Goal: Information Seeking & Learning: Learn about a topic

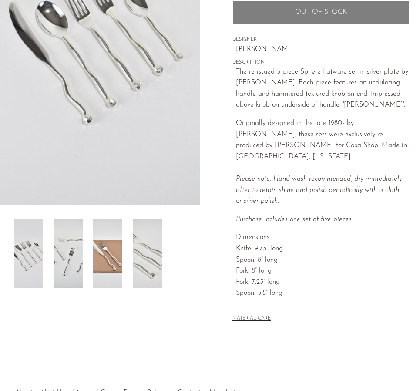
scroll to position [57, 0]
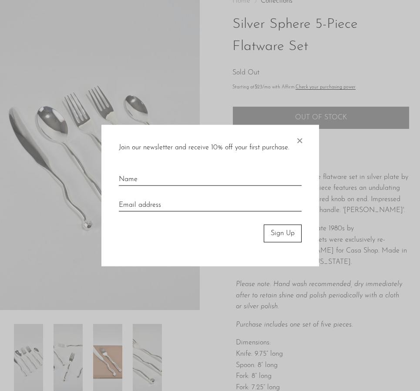
click at [300, 140] on span "×" at bounding box center [299, 139] width 9 height 28
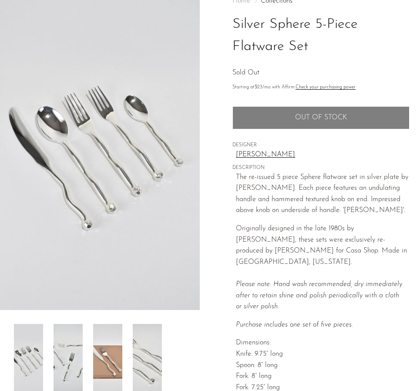
click at [259, 153] on link "[PERSON_NAME]" at bounding box center [323, 154] width 174 height 11
